Goal: Information Seeking & Learning: Learn about a topic

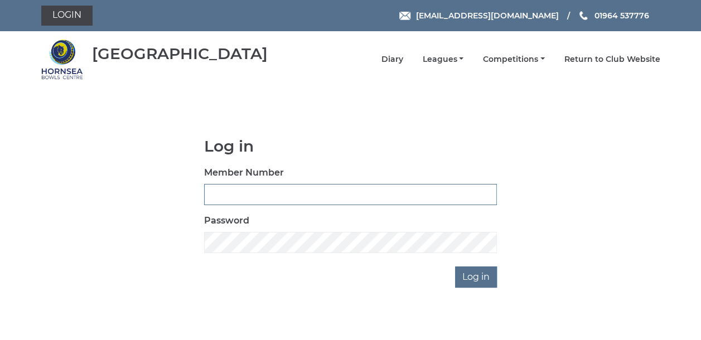
click at [215, 187] on input "Member Number" at bounding box center [350, 194] width 293 height 21
type input "0790"
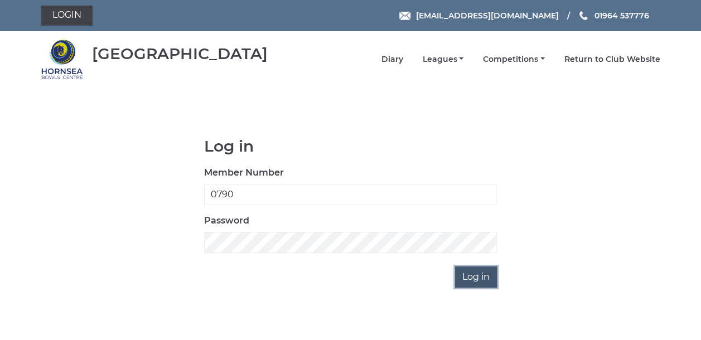
click at [459, 276] on input "Log in" at bounding box center [476, 277] width 42 height 21
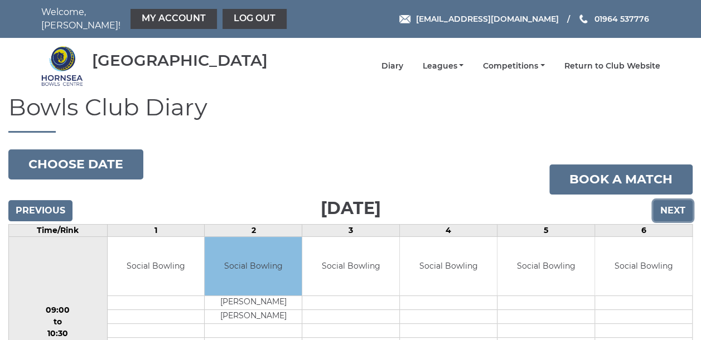
click at [664, 201] on input "Next" at bounding box center [673, 210] width 40 height 21
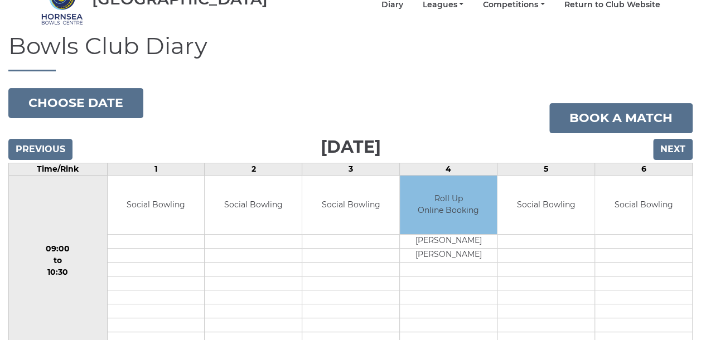
scroll to position [52, 0]
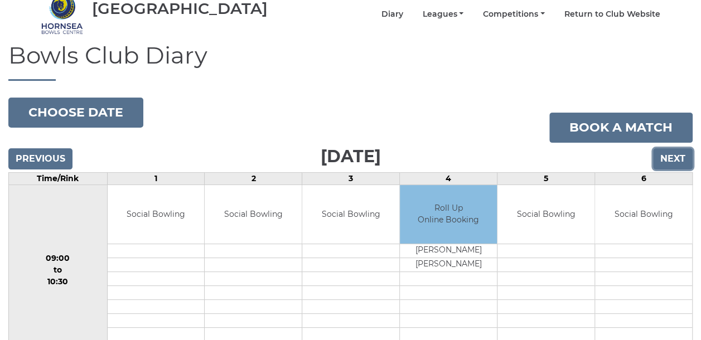
click at [662, 151] on input "Next" at bounding box center [673, 158] width 40 height 21
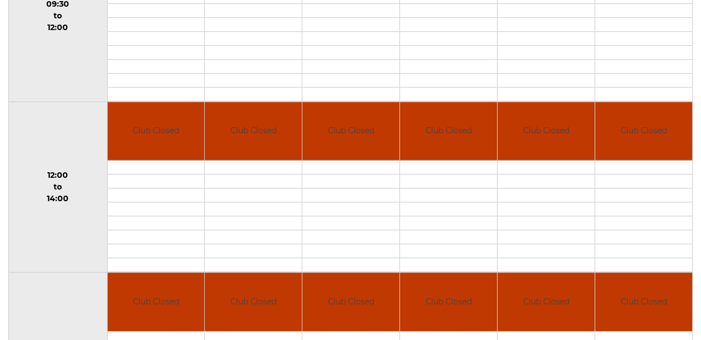
scroll to position [112, 0]
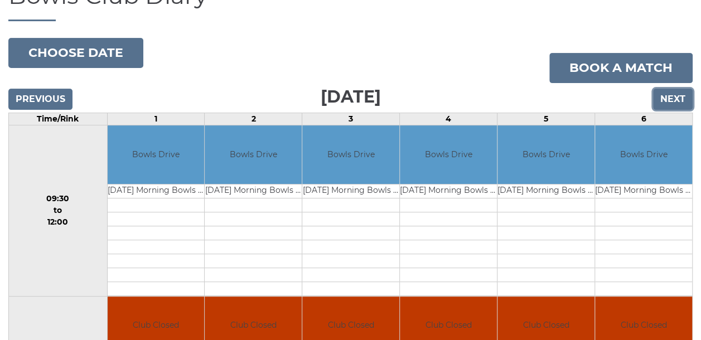
click at [666, 98] on input "Next" at bounding box center [673, 99] width 40 height 21
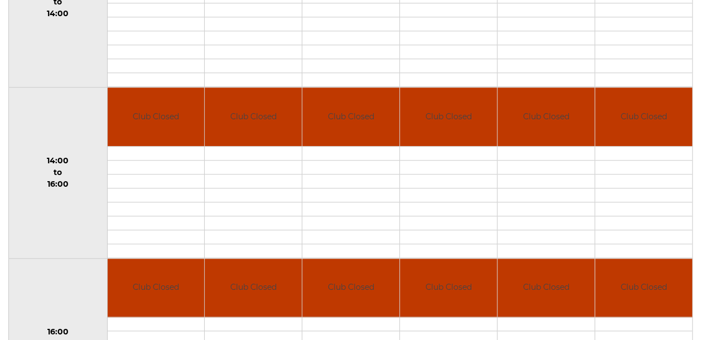
scroll to position [157, 0]
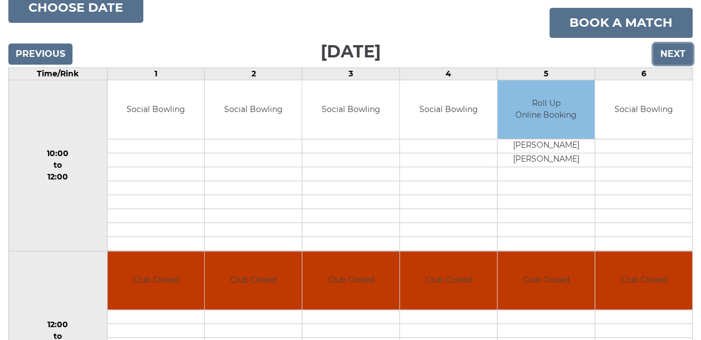
click at [665, 44] on input "Next" at bounding box center [673, 54] width 40 height 21
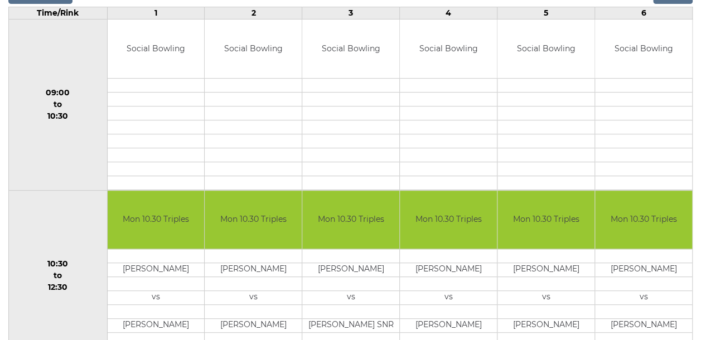
scroll to position [163, 0]
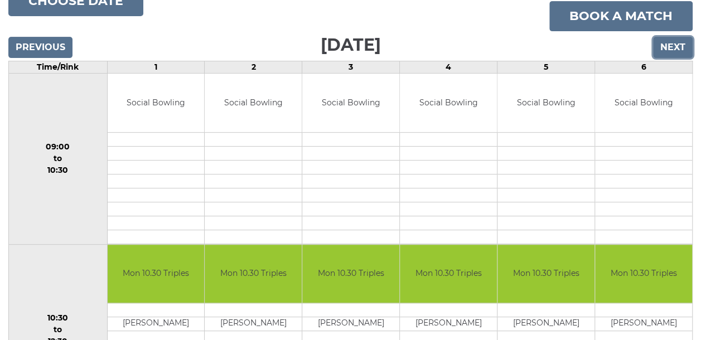
click at [667, 43] on input "Next" at bounding box center [673, 47] width 40 height 21
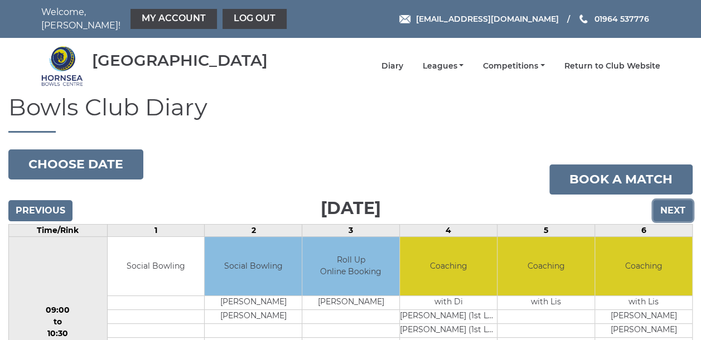
click at [669, 209] on input "Next" at bounding box center [673, 210] width 40 height 21
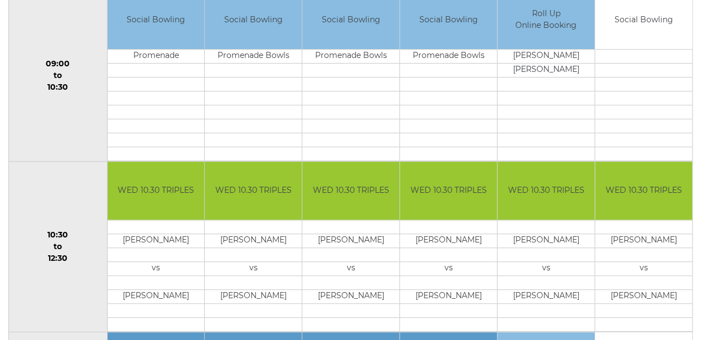
scroll to position [108, 0]
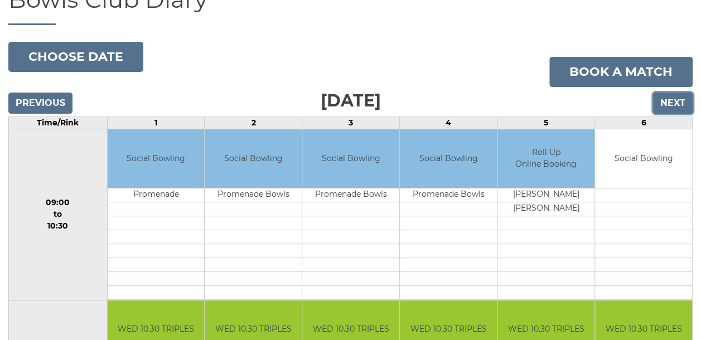
click at [669, 103] on input "Next" at bounding box center [673, 103] width 40 height 21
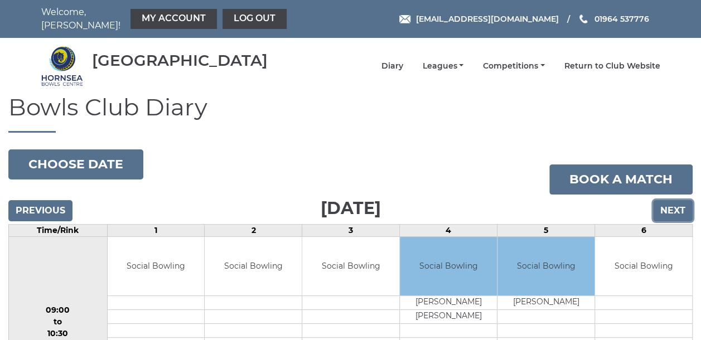
click at [672, 200] on input "Next" at bounding box center [673, 210] width 40 height 21
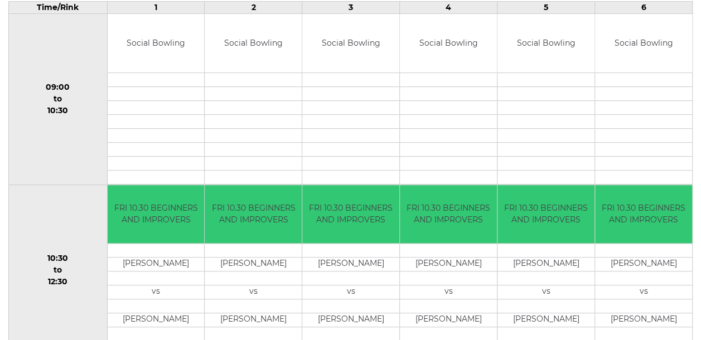
scroll to position [52, 0]
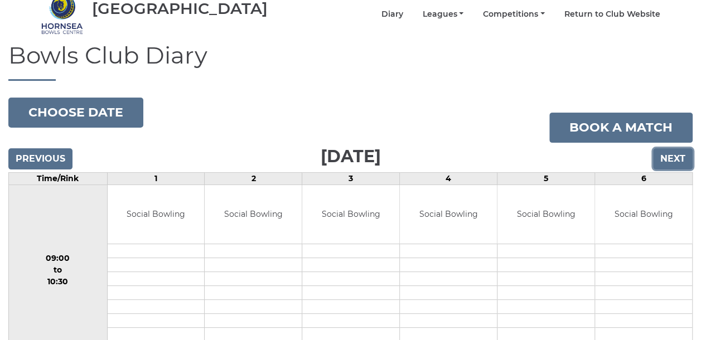
click at [672, 156] on input "Next" at bounding box center [673, 158] width 40 height 21
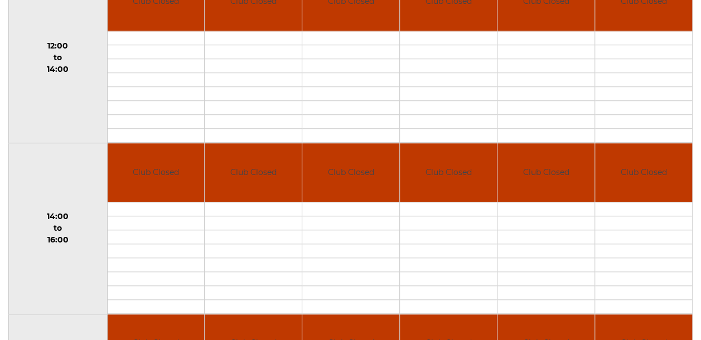
scroll to position [101, 0]
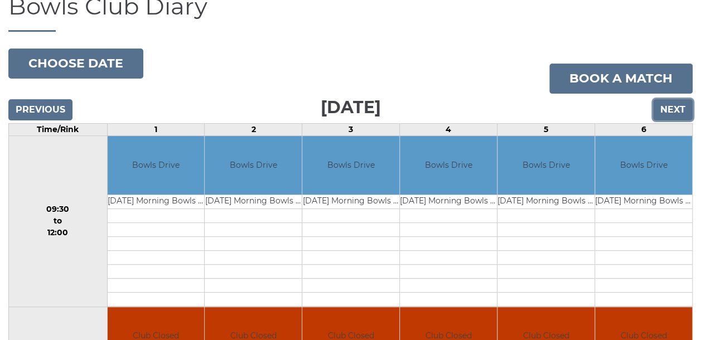
click at [667, 102] on input "Next" at bounding box center [673, 109] width 40 height 21
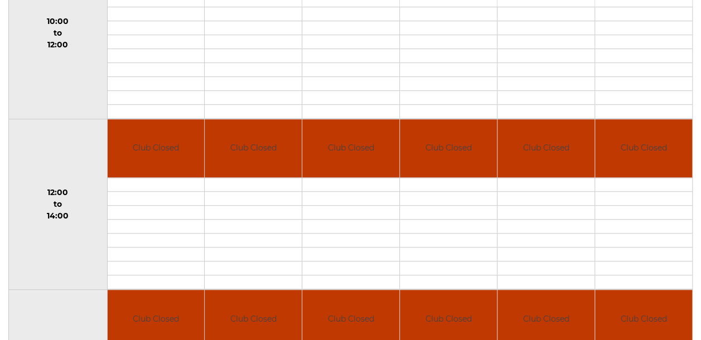
scroll to position [101, 0]
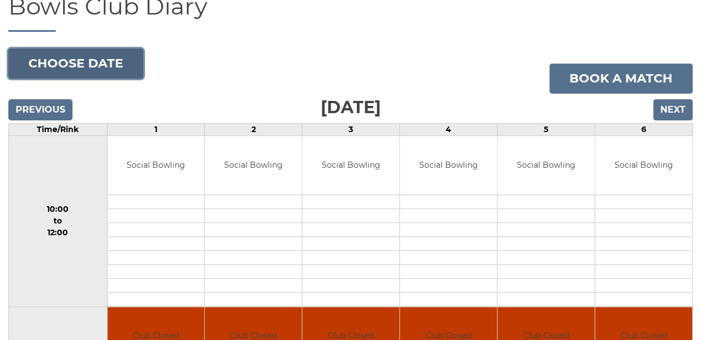
click at [82, 52] on button "Choose date" at bounding box center [75, 64] width 135 height 30
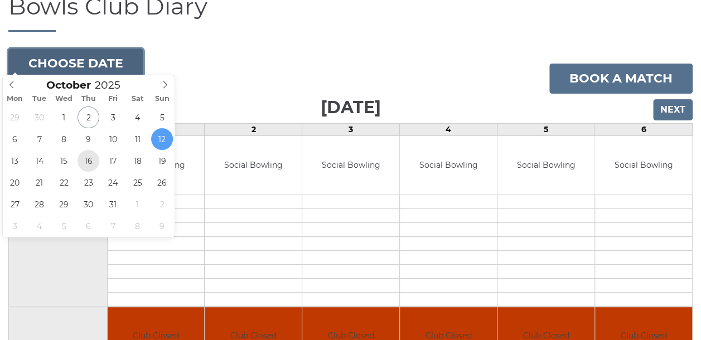
type input "[DATE]"
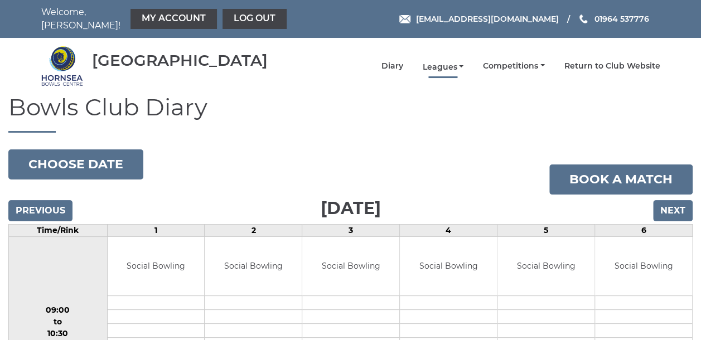
click at [443, 62] on link "Leagues" at bounding box center [442, 67] width 41 height 11
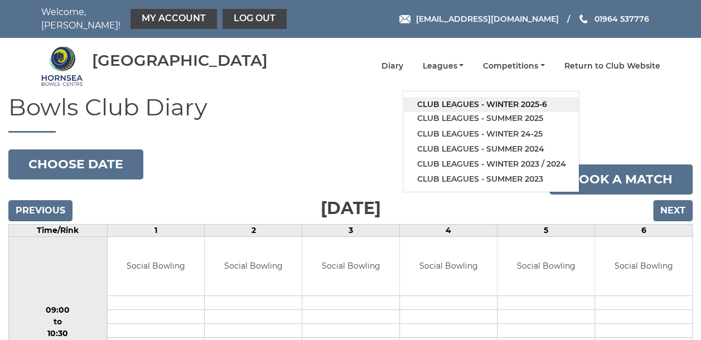
click at [489, 97] on link "Club leagues - Winter 2025-6" at bounding box center [491, 104] width 176 height 15
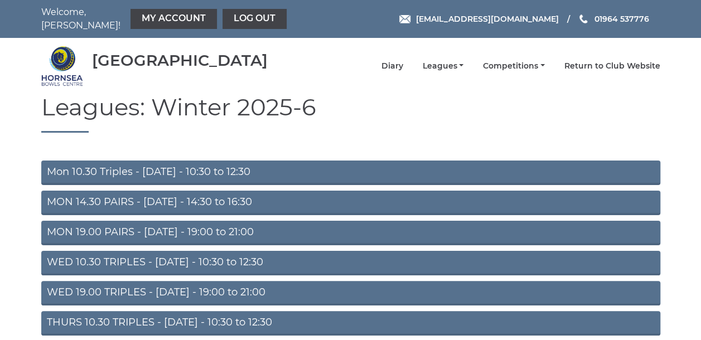
click at [175, 195] on link "MON 14.30 PAIRS - Monday - 14:30 to 16:30" at bounding box center [350, 203] width 619 height 25
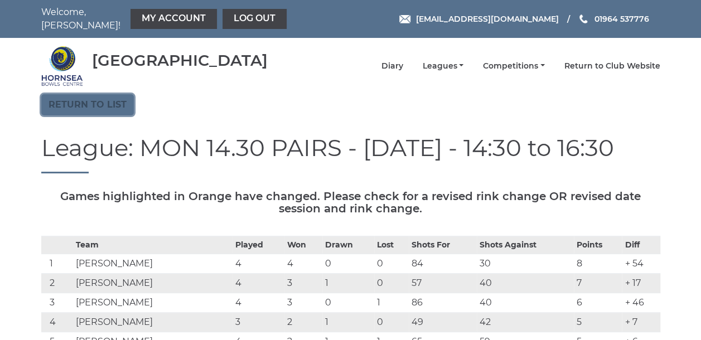
click at [76, 97] on link "Return to list" at bounding box center [87, 104] width 93 height 21
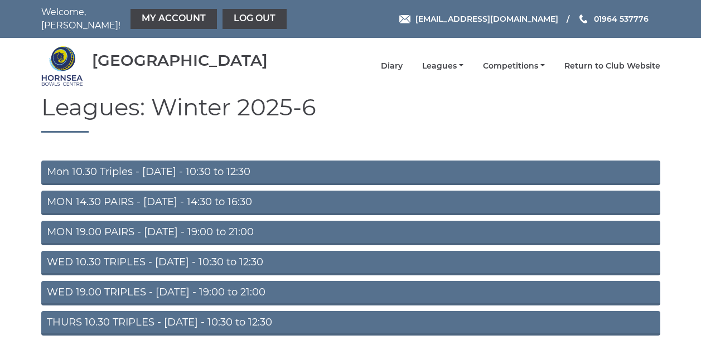
scroll to position [162, 0]
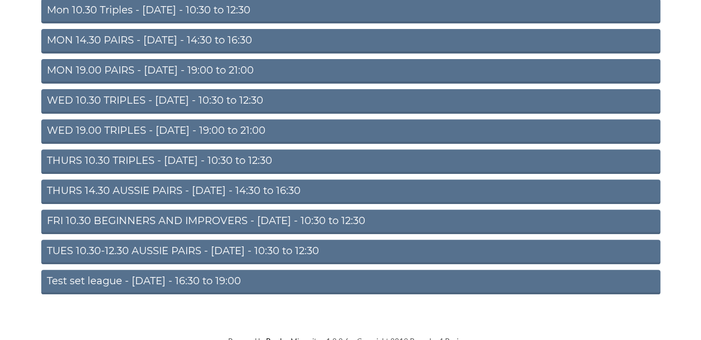
click at [162, 98] on link "WED 10.30 TRIPLES - [DATE] - 10:30 to 12:30" at bounding box center [350, 101] width 619 height 25
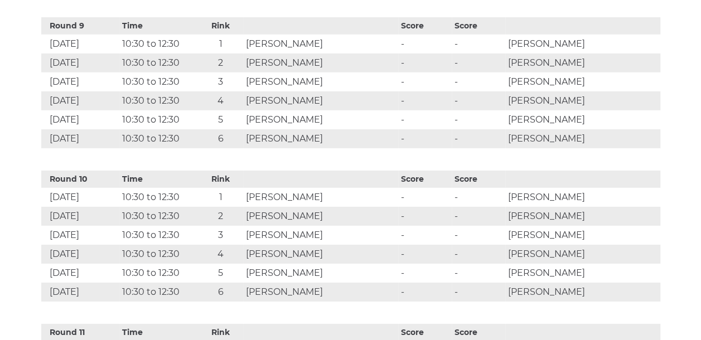
scroll to position [1785, 0]
